Goal: Information Seeking & Learning: Learn about a topic

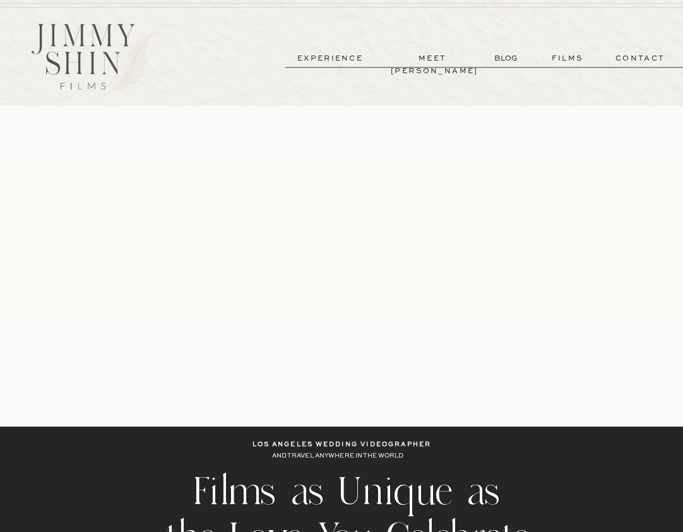
click at [567, 59] on p "films" at bounding box center [567, 58] width 56 height 13
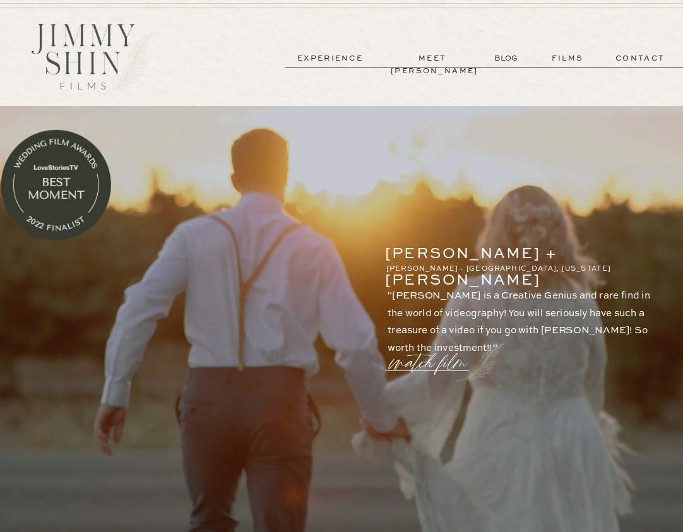
click at [330, 61] on p "experience" at bounding box center [330, 58] width 84 height 13
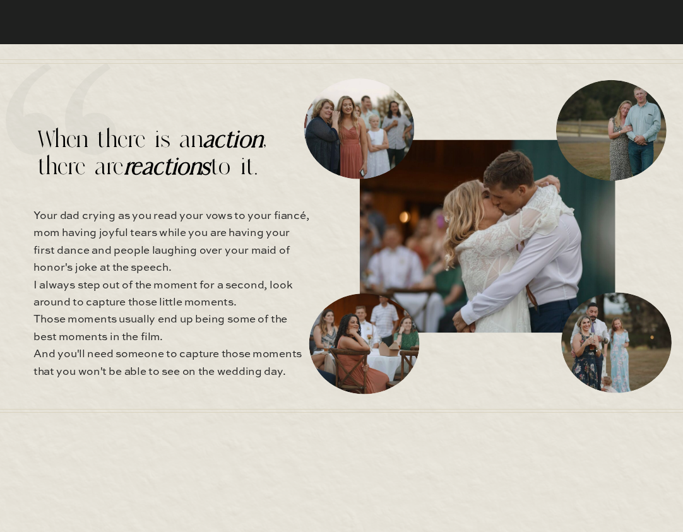
scroll to position [3986, 0]
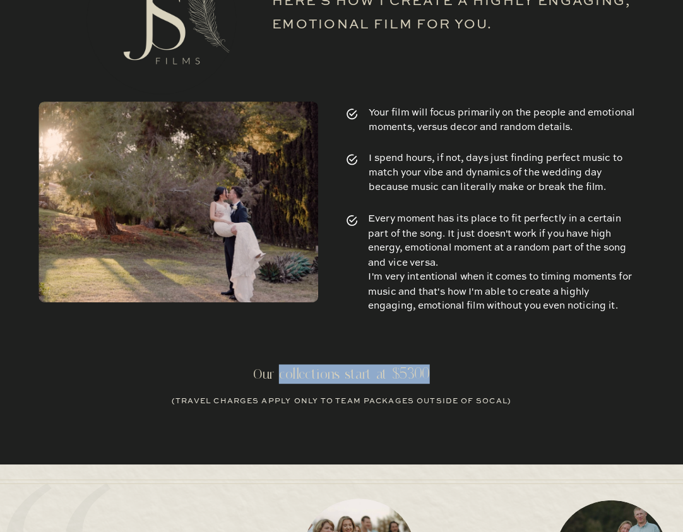
drag, startPoint x: 281, startPoint y: 377, endPoint x: 409, endPoint y: 372, distance: 127.6
click at [432, 369] on h2 "Our collections start at $5300" at bounding box center [341, 373] width 222 height 19
copy h2 "collections start at $5300"
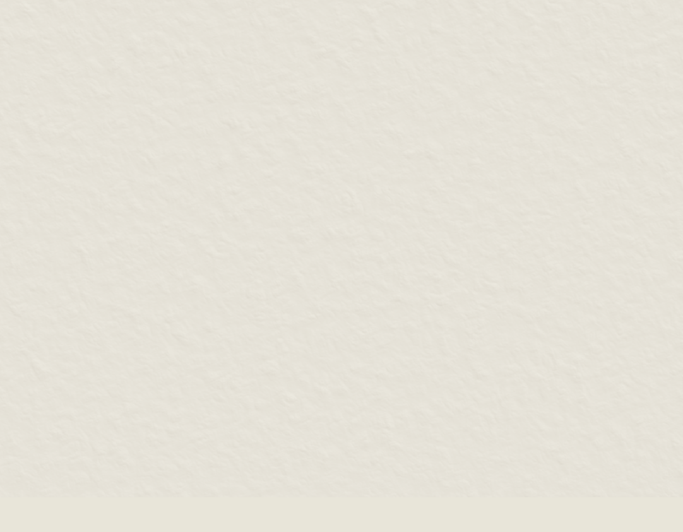
scroll to position [5027, 0]
